Goal: Find specific page/section: Find specific page/section

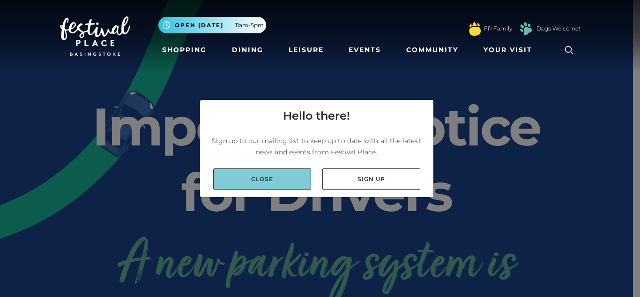
click at [284, 182] on link "Close" at bounding box center [262, 178] width 98 height 21
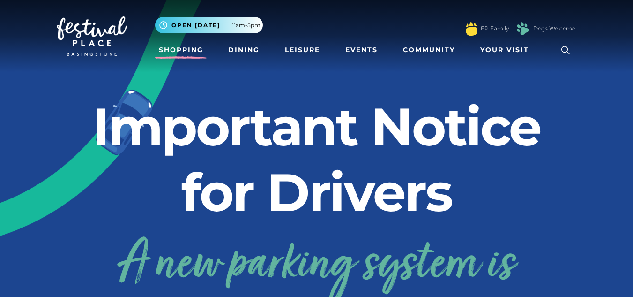
click at [192, 51] on link "Shopping" at bounding box center [181, 49] width 52 height 17
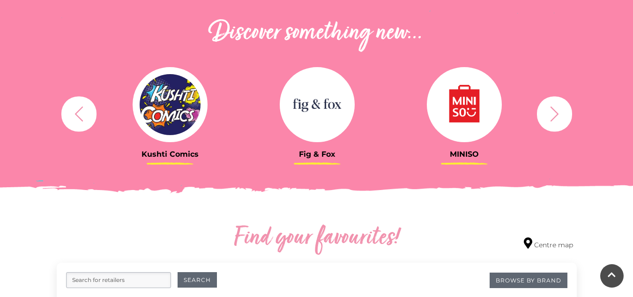
scroll to position [359, 0]
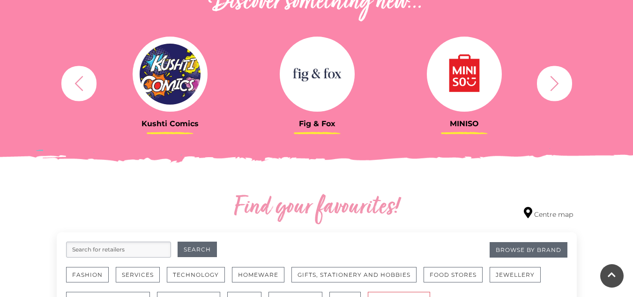
click at [546, 88] on icon "button" at bounding box center [554, 82] width 17 height 17
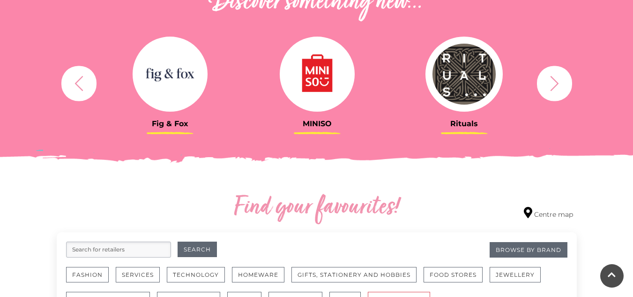
click at [546, 88] on icon "button" at bounding box center [554, 82] width 17 height 17
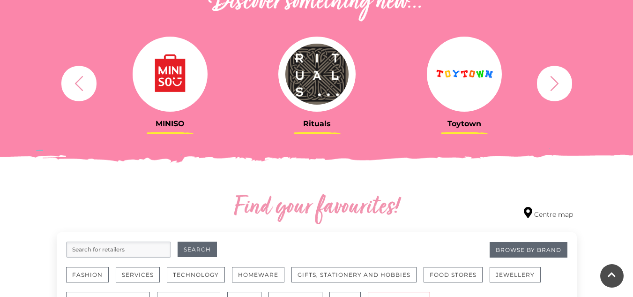
click at [546, 88] on icon "button" at bounding box center [554, 82] width 17 height 17
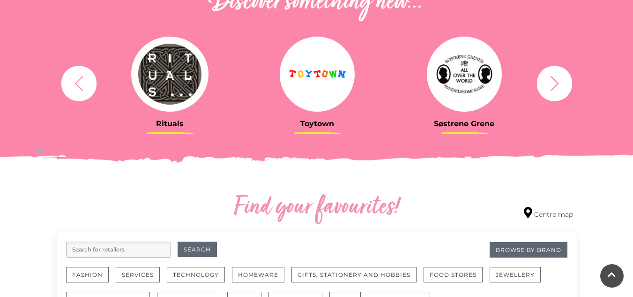
click at [87, 93] on button "button" at bounding box center [78, 83] width 35 height 35
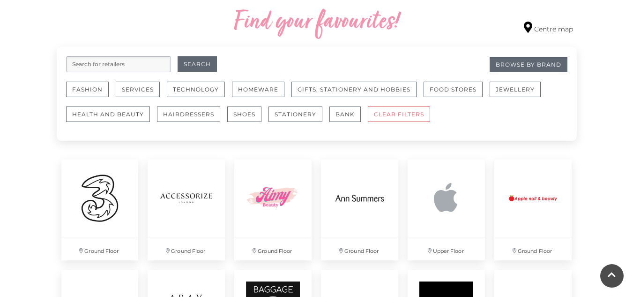
scroll to position [544, 0]
click at [447, 82] on button "Food Stores" at bounding box center [453, 88] width 59 height 15
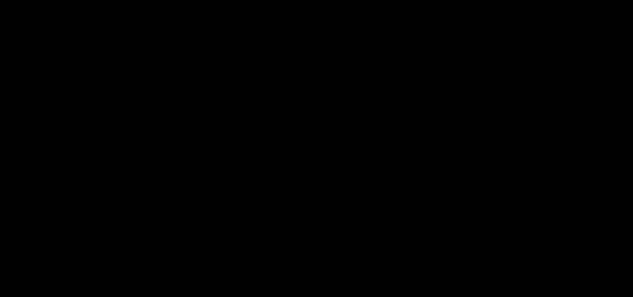
scroll to position [658, 0]
